Goal: Register for event/course

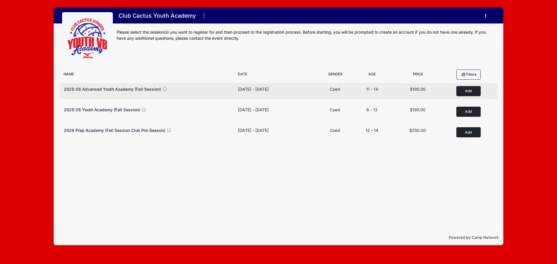
click at [462, 91] on button "Add to Cart" at bounding box center [468, 91] width 24 height 10
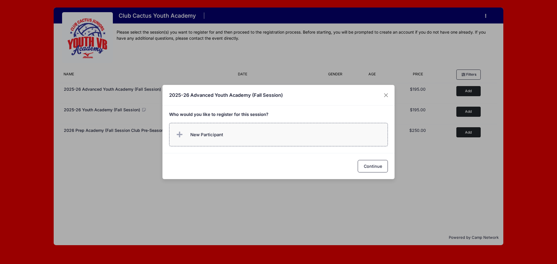
click at [179, 135] on icon at bounding box center [181, 135] width 8 height 0
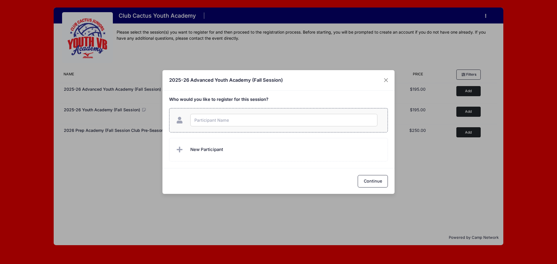
type input "p"
type input "[PERSON_NAME]"
checkbox input "true"
click at [376, 180] on button "Continue" at bounding box center [373, 181] width 30 height 12
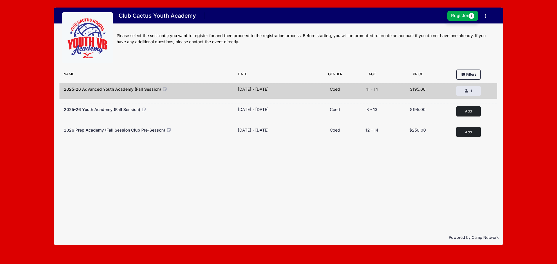
click at [486, 16] on icon "button" at bounding box center [487, 16] width 5 height 0
click at [373, 172] on div "Filter Options No sessions found matching your criteria Name Date Gender Filter…" at bounding box center [279, 149] width 450 height 164
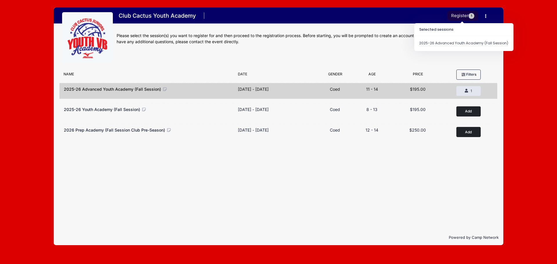
click at [459, 18] on button "Register 1" at bounding box center [462, 16] width 31 height 10
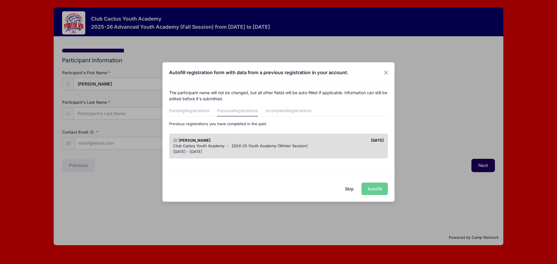
drag, startPoint x: 206, startPoint y: 180, endPoint x: 205, endPoint y: 175, distance: 5.6
click at [206, 180] on div "Skip Autofill" at bounding box center [278, 189] width 232 height 26
click at [188, 111] on span "Registrations" at bounding box center [197, 110] width 25 height 5
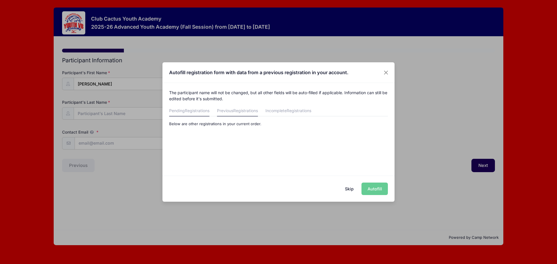
click at [230, 109] on link "Previous Registrations" at bounding box center [237, 111] width 41 height 10
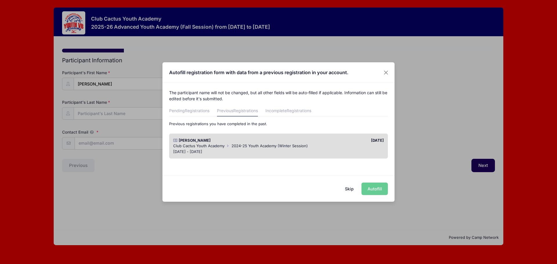
click at [372, 191] on div "Skip Autofill" at bounding box center [278, 189] width 232 height 26
click at [238, 152] on div "[DATE] - [DATE]" at bounding box center [278, 152] width 211 height 6
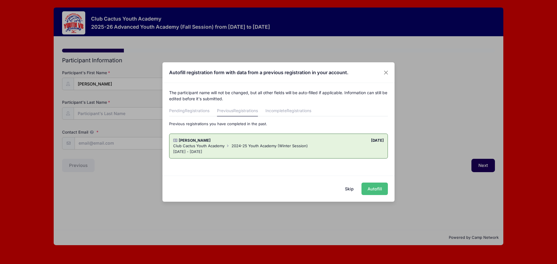
click at [378, 190] on button "Autofill" at bounding box center [375, 189] width 26 height 12
type input "[US_STATE][EMAIL_ADDRESS][DOMAIN_NAME]"
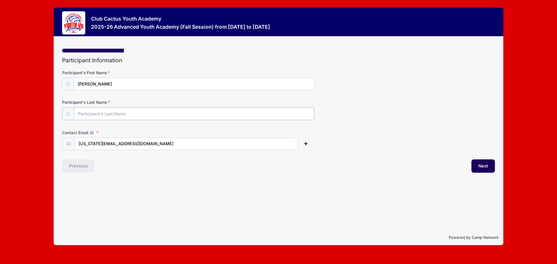
click at [101, 114] on input "Participant's Last Name" at bounding box center [194, 114] width 240 height 12
type input "Thu"
click at [174, 181] on div "Step 1 /7 Step 1 Step 2 Step 3 Step 4 Step 5 Policies Summary Participant Infor…" at bounding box center [279, 134] width 450 height 194
click at [128, 82] on input "[PERSON_NAME]" at bounding box center [194, 84] width 240 height 12
type input "[PERSON_NAME] ([PERSON_NAME])"
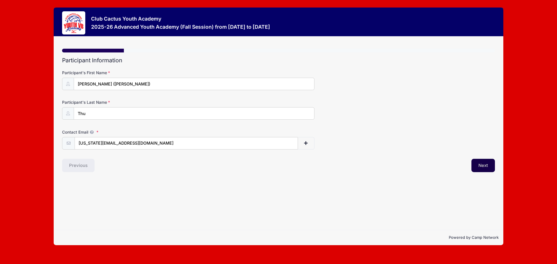
click at [482, 167] on button "Next" at bounding box center [483, 165] width 24 height 13
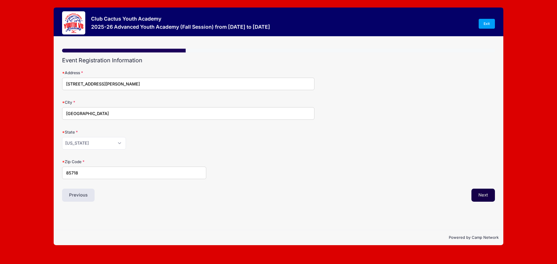
click at [481, 196] on button "Next" at bounding box center [483, 195] width 24 height 13
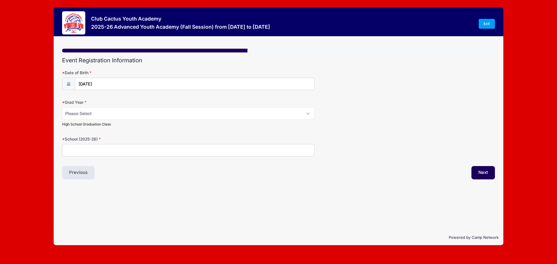
click at [85, 153] on input "School (2025-26)" at bounding box center [188, 150] width 252 height 12
type input "[GEOGRAPHIC_DATA]"
click at [91, 115] on select "Please Select 2029 2030 2031 2032 2033 2034 2035 2036 2037 2038 2039 2040" at bounding box center [188, 113] width 252 height 12
select select "2031"
click at [62, 107] on select "Please Select 2029 2030 2031 2032 2033 2034 2035 2036 2037 2038 2039 2040" at bounding box center [188, 113] width 252 height 12
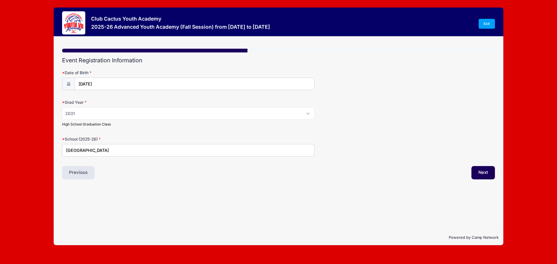
click at [315, 200] on div "Step 3 /7 Step 1 Step 2 Step 3 Step 4 Step 5 Policies Summary Participant Infor…" at bounding box center [279, 134] width 450 height 194
click at [480, 174] on button "Next" at bounding box center [483, 172] width 24 height 13
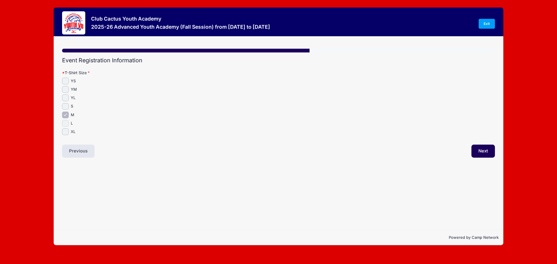
click at [64, 125] on input "L" at bounding box center [65, 123] width 7 height 7
checkbox input "true"
click at [66, 113] on input "M" at bounding box center [65, 115] width 7 height 7
click at [66, 115] on input "M" at bounding box center [65, 115] width 7 height 7
checkbox input "true"
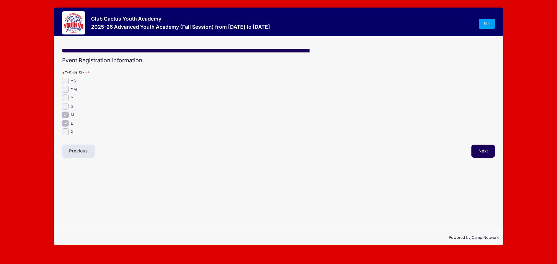
click at [66, 123] on input "L" at bounding box center [65, 123] width 7 height 7
checkbox input "false"
click at [484, 150] on button "Next" at bounding box center [483, 151] width 24 height 13
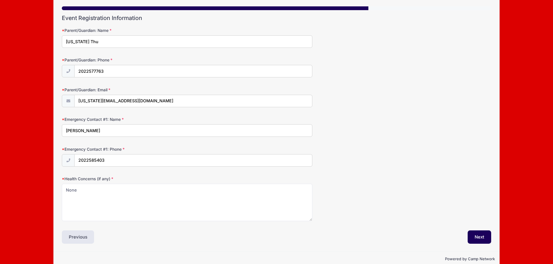
scroll to position [53, 0]
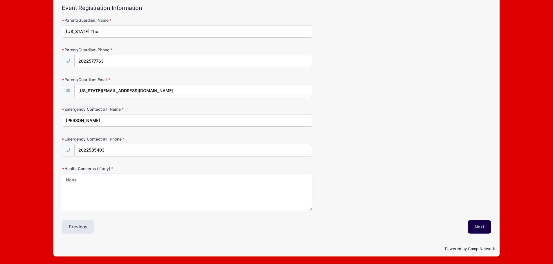
click at [474, 228] on button "Next" at bounding box center [479, 227] width 24 height 13
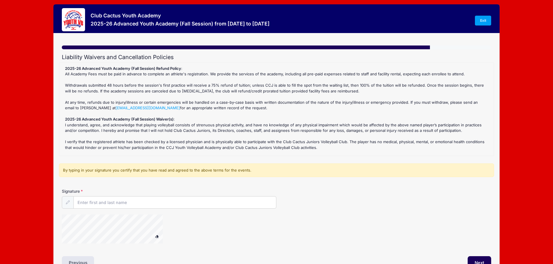
scroll to position [0, 0]
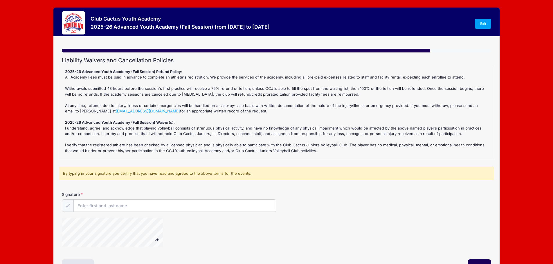
click at [127, 86] on div "2025-26 Advanced Youth Academy (Fall Session) Refund Policy : All Academy Fees …" at bounding box center [276, 112] width 429 height 87
click at [138, 90] on div "2025-26 Advanced Youth Academy (Fall Session) Refund Policy : All Academy Fees …" at bounding box center [276, 112] width 429 height 87
click at [121, 208] on input "Signature" at bounding box center [175, 206] width 203 height 12
type input "[US_STATE] Thu"
click at [136, 89] on div "2025-26 Advanced Youth Academy (Fall Session) Refund Policy : All Academy Fees …" at bounding box center [276, 112] width 429 height 87
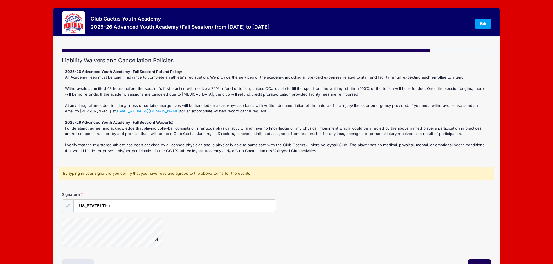
click at [112, 145] on div "2025-26 Advanced Youth Academy (Fall Session) Refund Policy : All Academy Fees …" at bounding box center [276, 112] width 429 height 87
click at [100, 85] on div "2025-26 Advanced Youth Academy (Fall Session) Refund Policy : All Academy Fees …" at bounding box center [276, 112] width 429 height 87
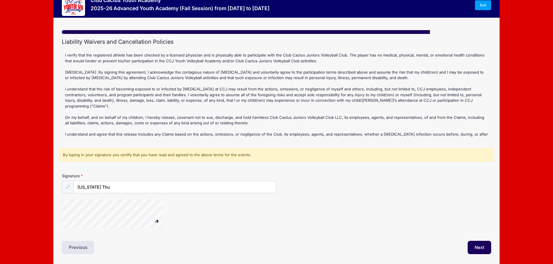
scroll to position [39, 0]
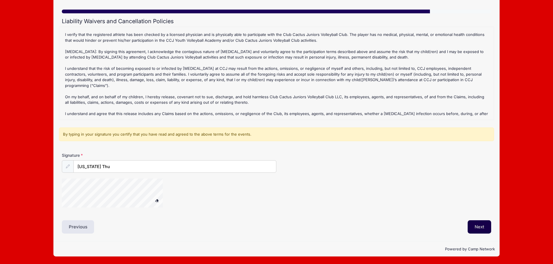
click at [475, 227] on button "Next" at bounding box center [479, 227] width 24 height 13
click at [481, 225] on button "Next" at bounding box center [479, 227] width 24 height 13
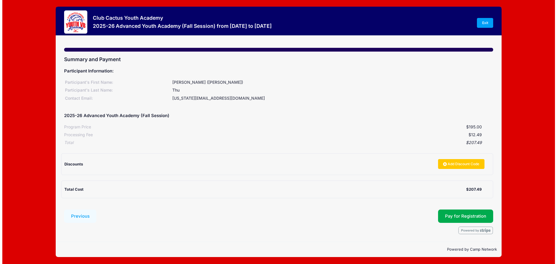
scroll to position [0, 0]
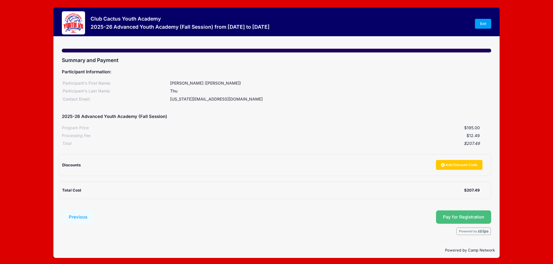
click at [463, 217] on span "Pay for Registration" at bounding box center [463, 217] width 41 height 5
